Goal: Task Accomplishment & Management: Complete application form

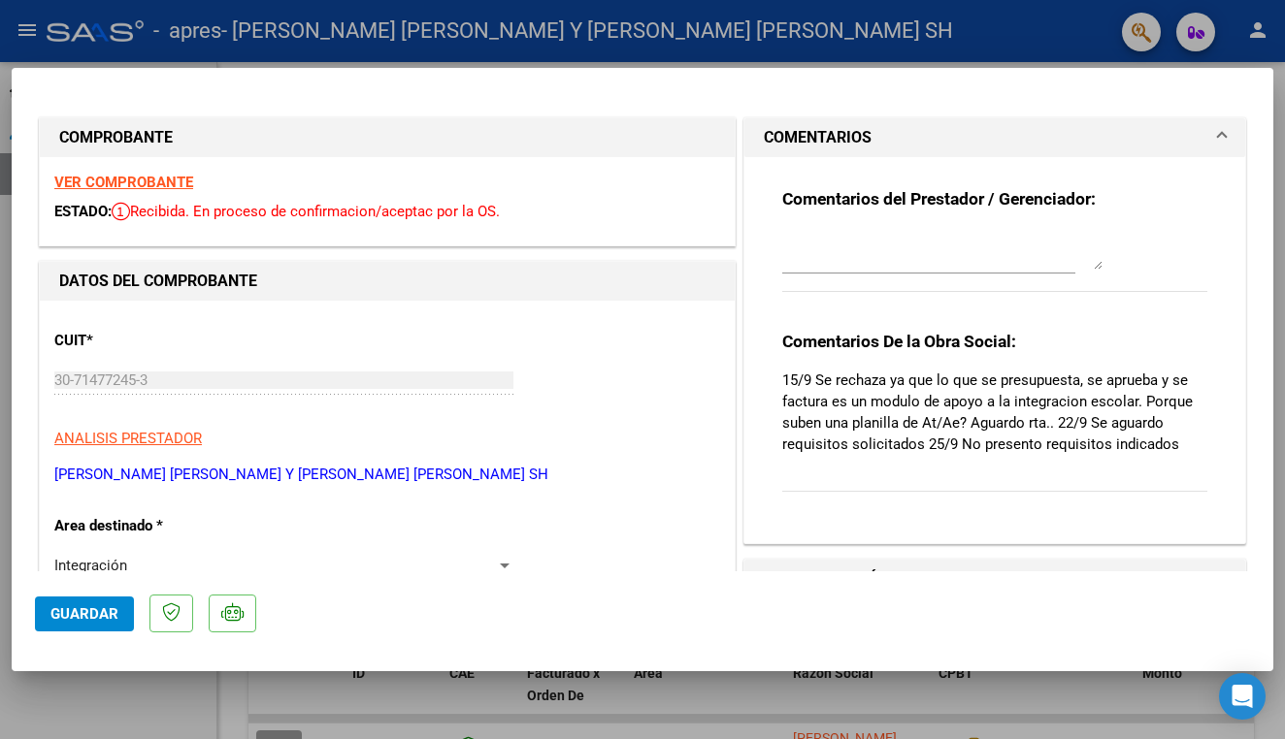
click at [92, 613] on span "Guardar" at bounding box center [84, 613] width 68 height 17
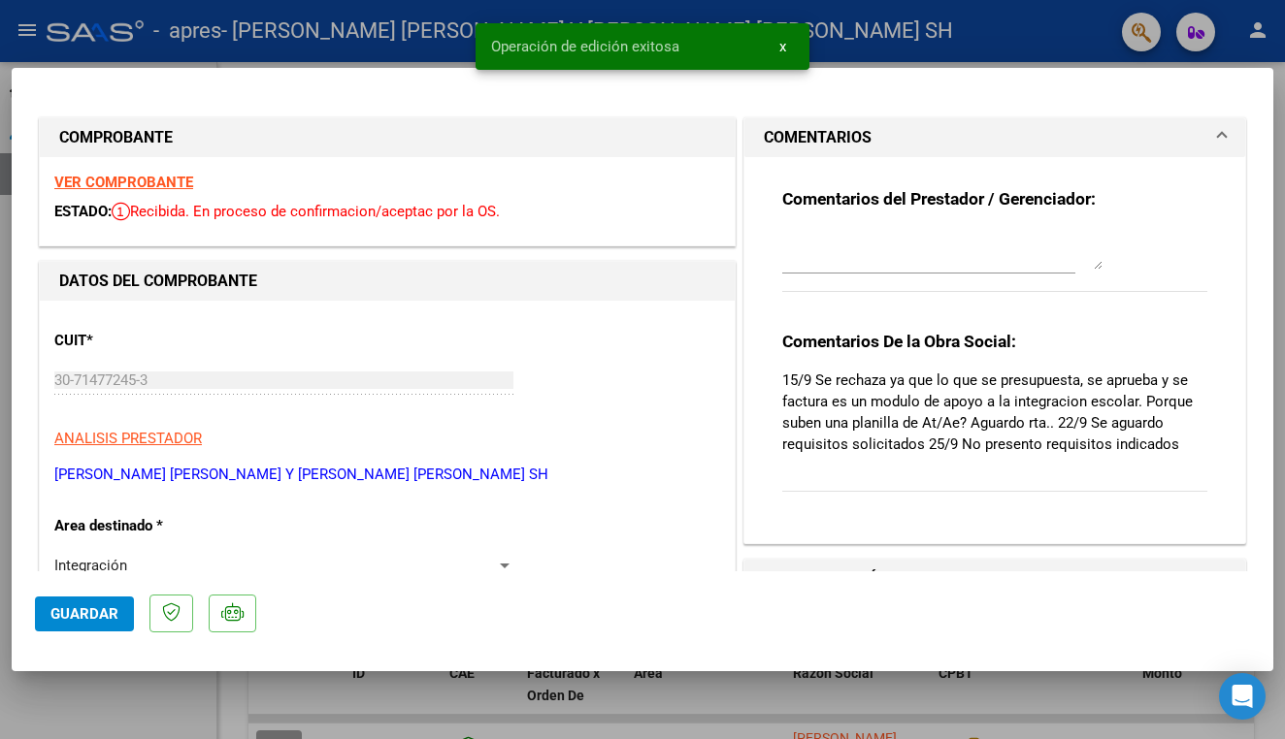
click at [779, 49] on span "x" at bounding box center [782, 46] width 7 height 17
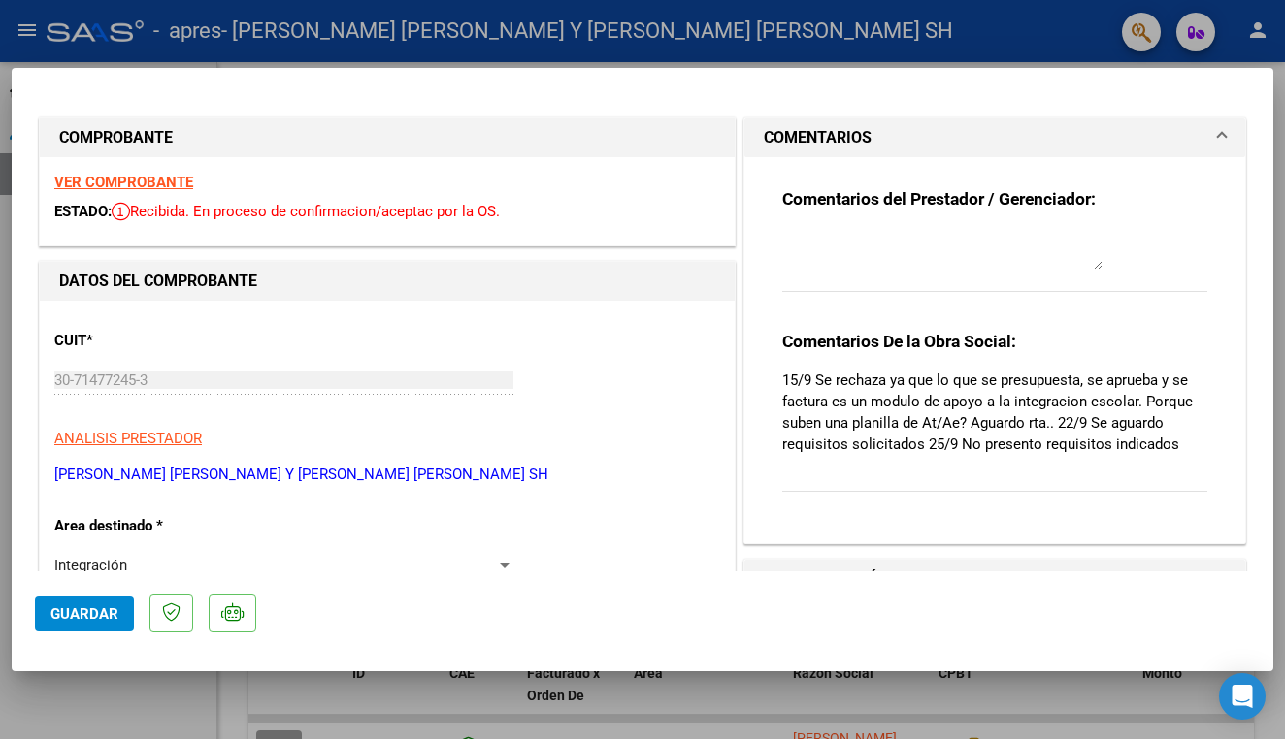
click at [258, 58] on div at bounding box center [642, 369] width 1285 height 739
type input "$ 0,00"
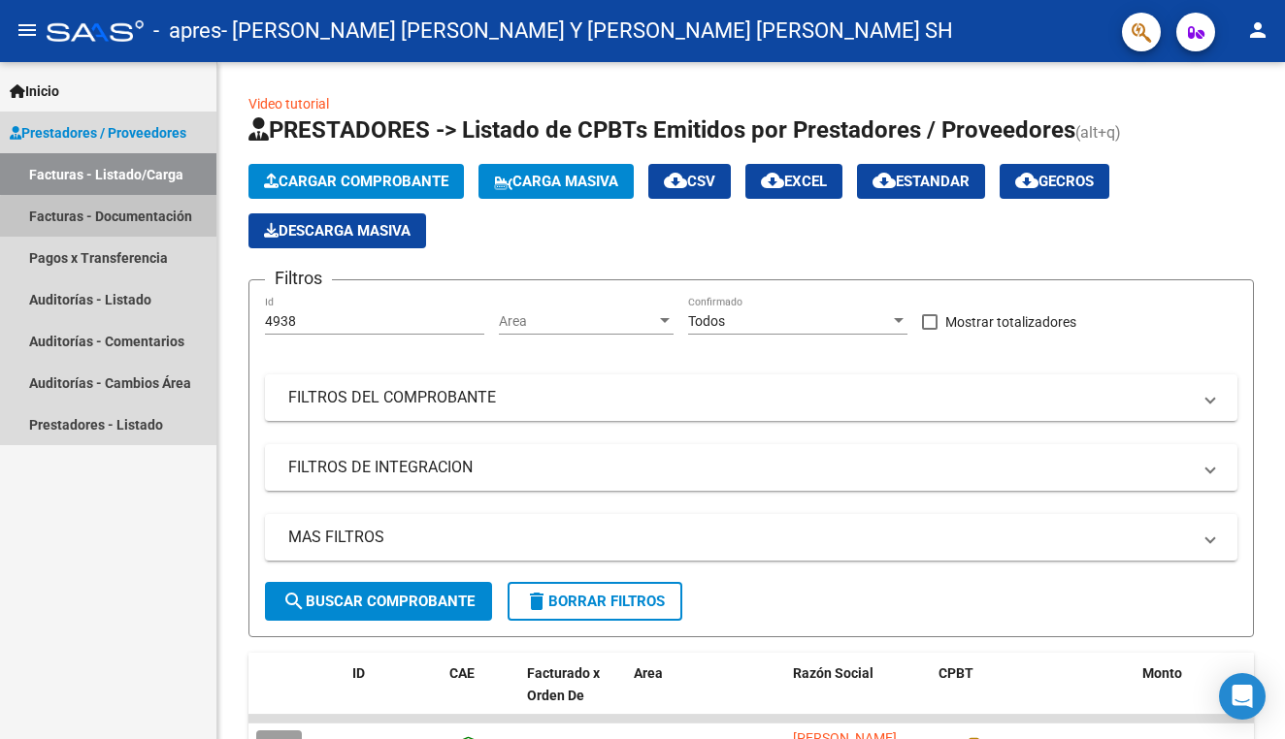
click at [128, 218] on link "Facturas - Documentación" at bounding box center [108, 216] width 216 height 42
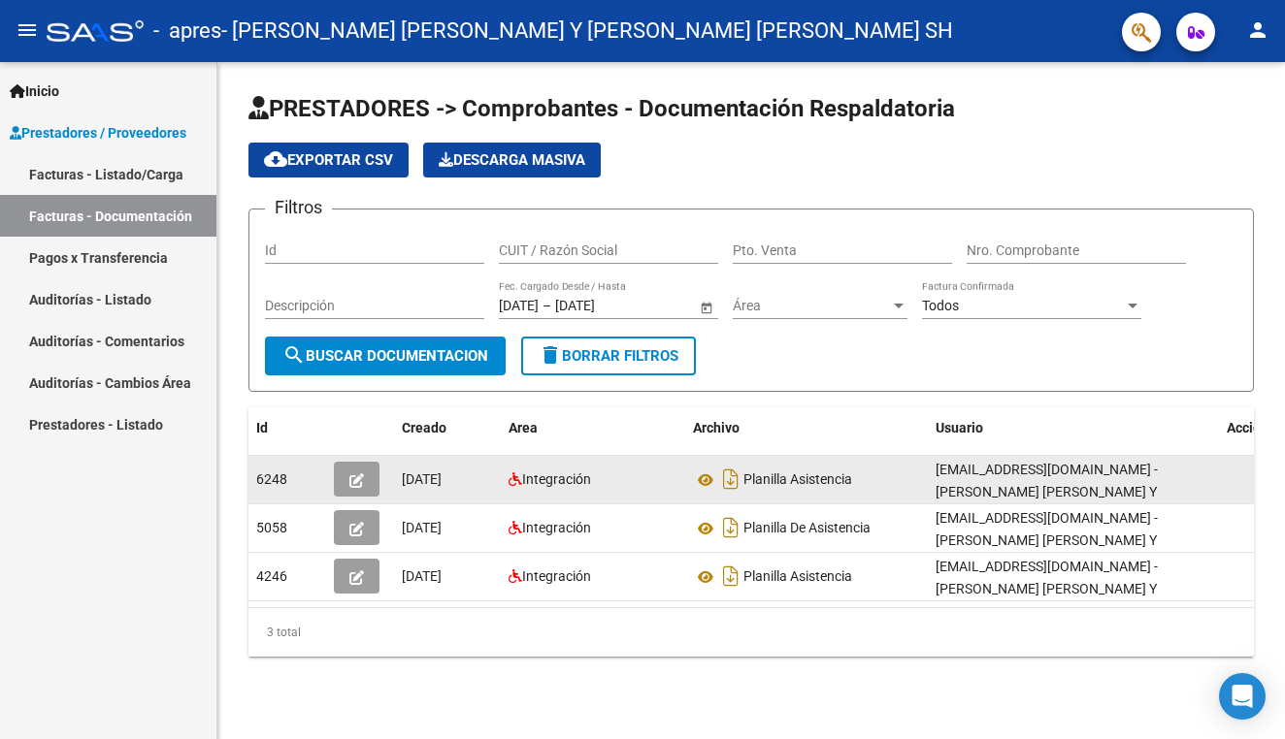
click at [353, 487] on icon "button" at bounding box center [356, 481] width 15 height 15
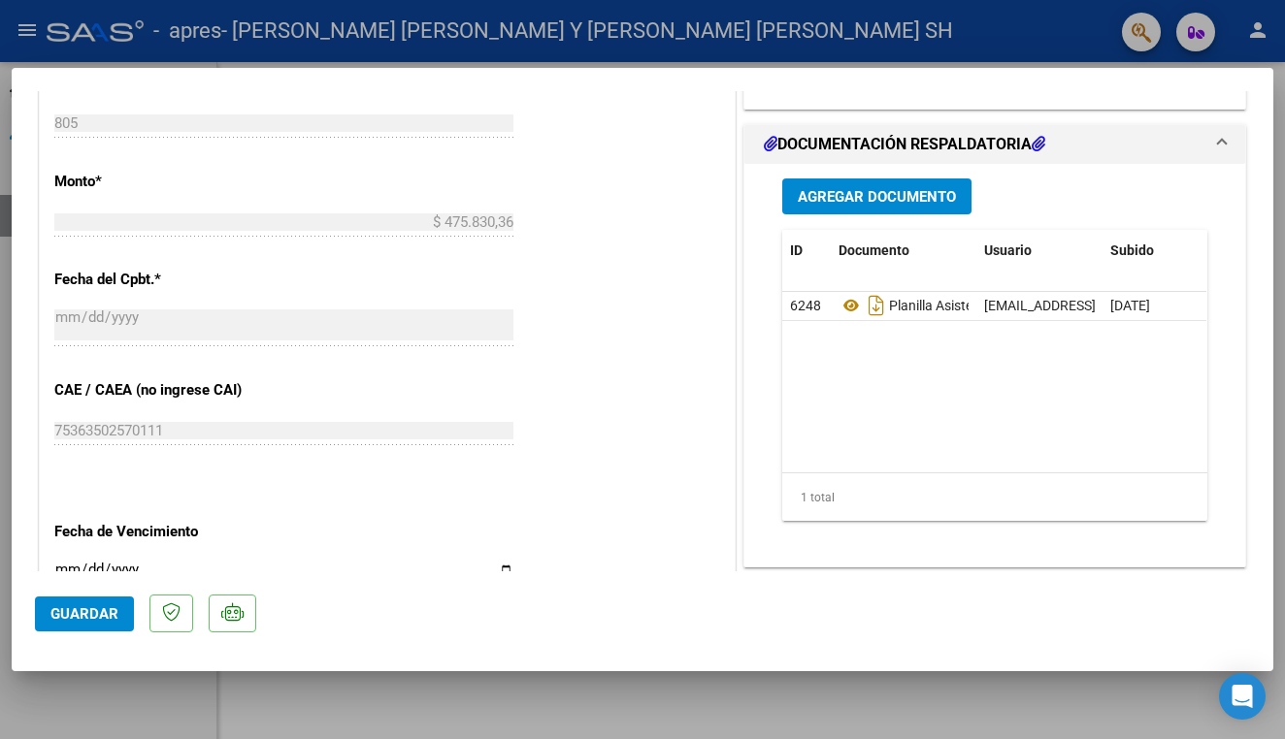
scroll to position [911, 0]
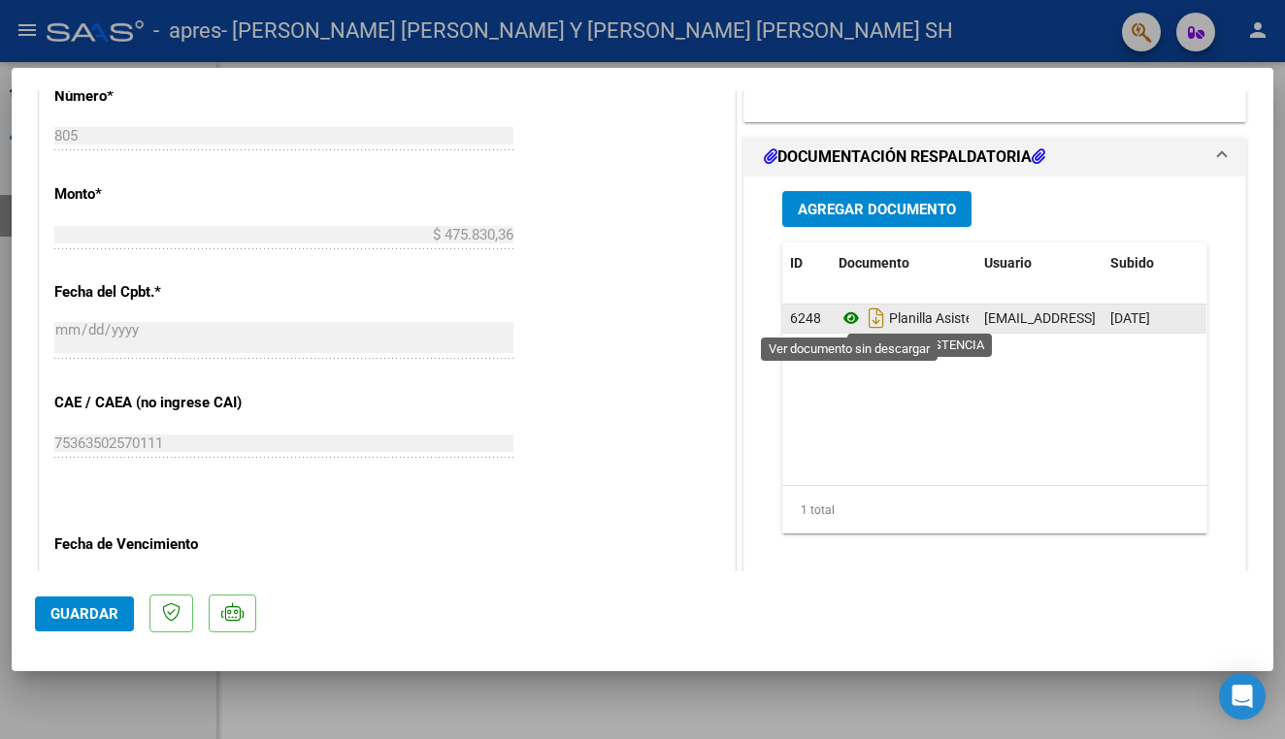
click at [850, 319] on icon at bounding box center [850, 318] width 25 height 23
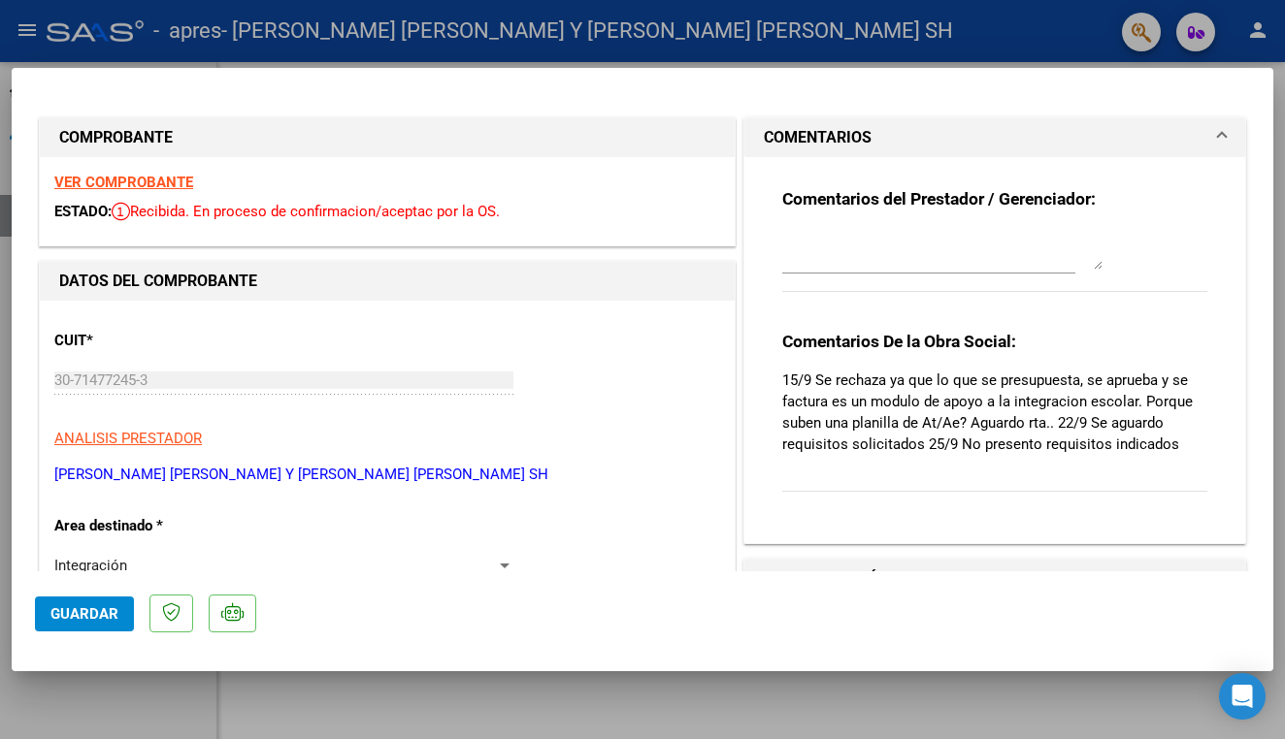
scroll to position [0, 0]
click at [589, 58] on div at bounding box center [642, 369] width 1285 height 739
type input "$ 0,00"
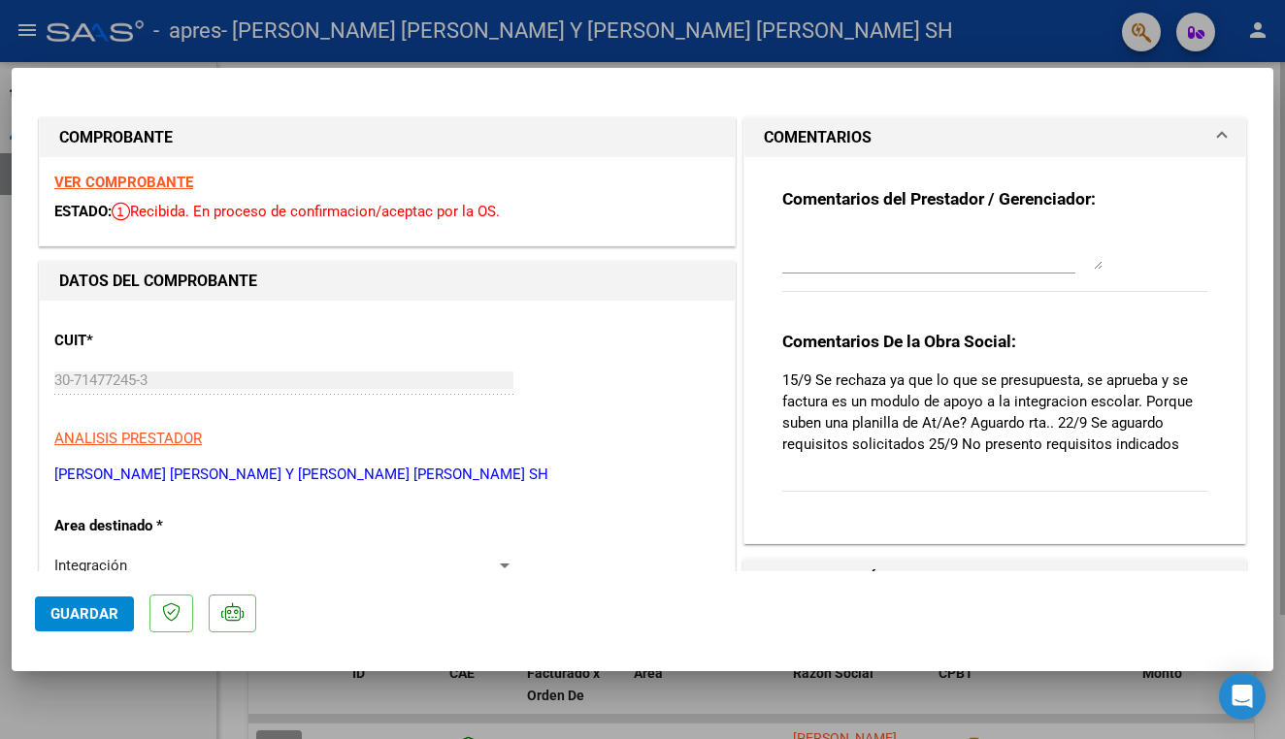
click at [605, 43] on div at bounding box center [642, 369] width 1285 height 739
type input "$ 0,00"
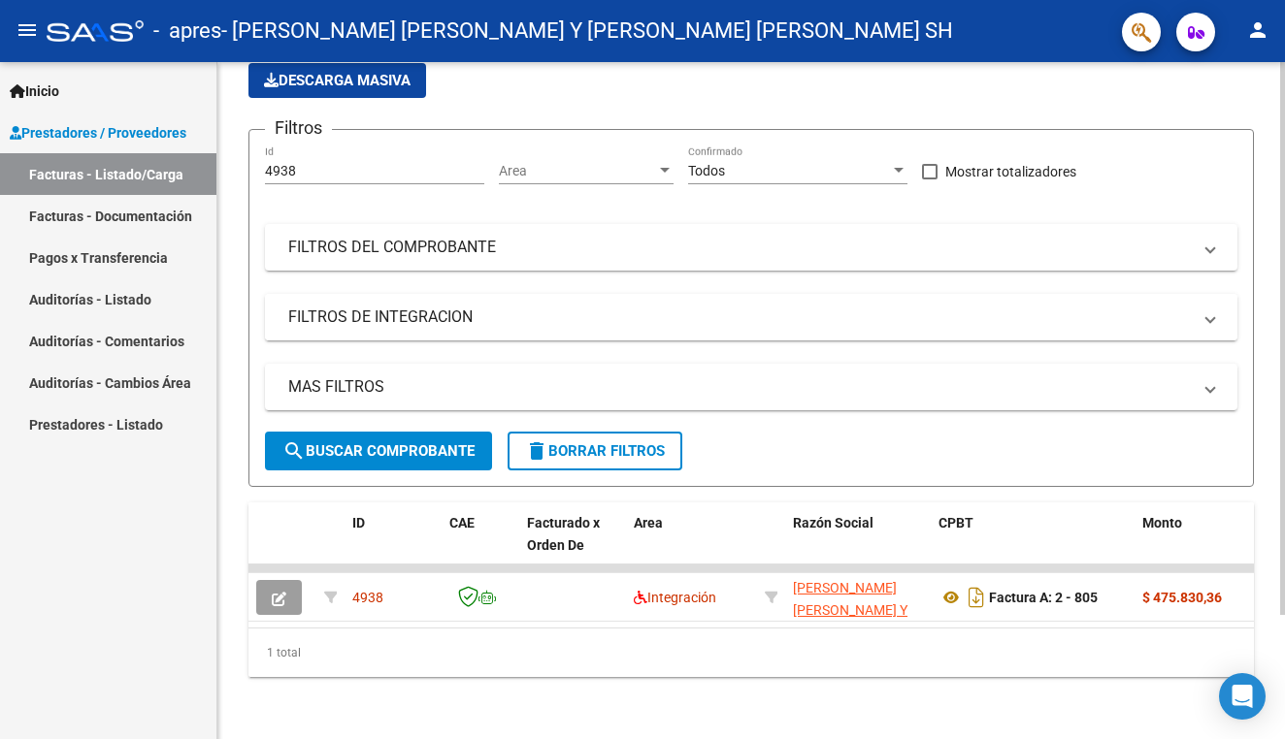
scroll to position [151, 0]
click at [1262, 30] on mat-icon "person" at bounding box center [1257, 29] width 23 height 23
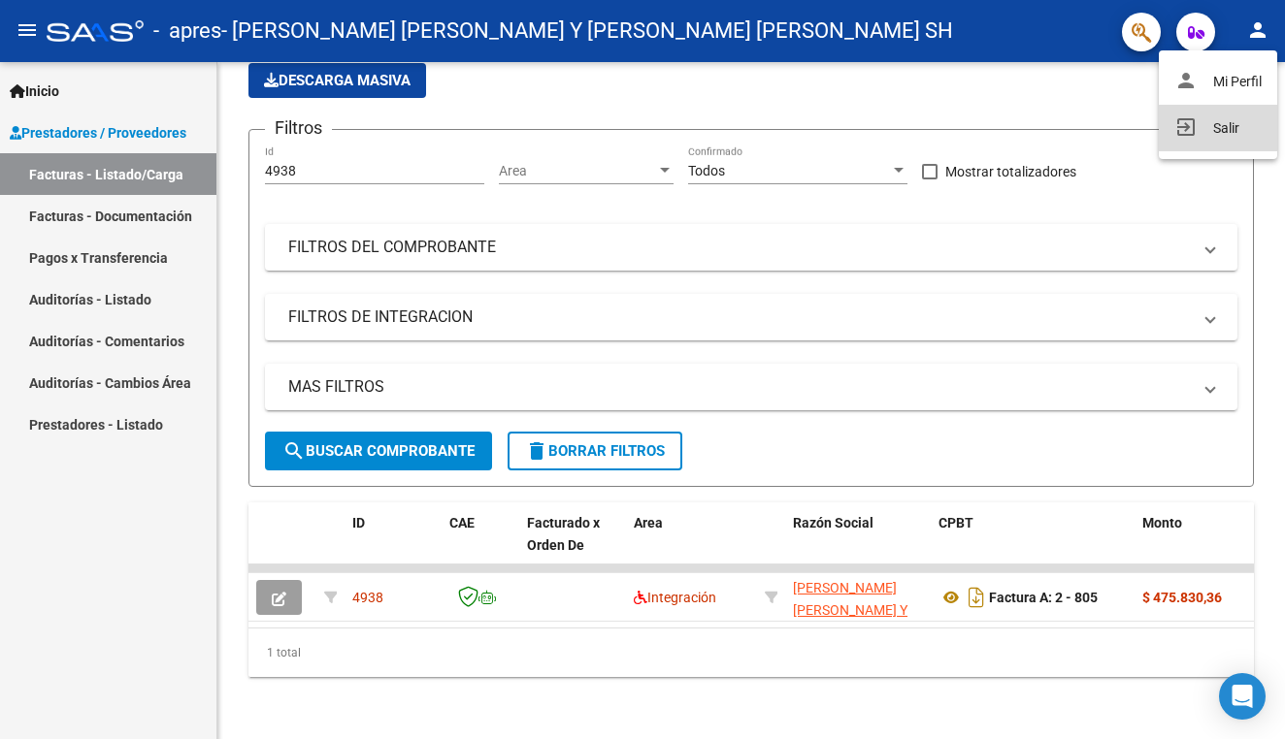
click at [1206, 131] on button "exit_to_app Salir" at bounding box center [1218, 128] width 118 height 47
